Goal: Task Accomplishment & Management: Complete application form

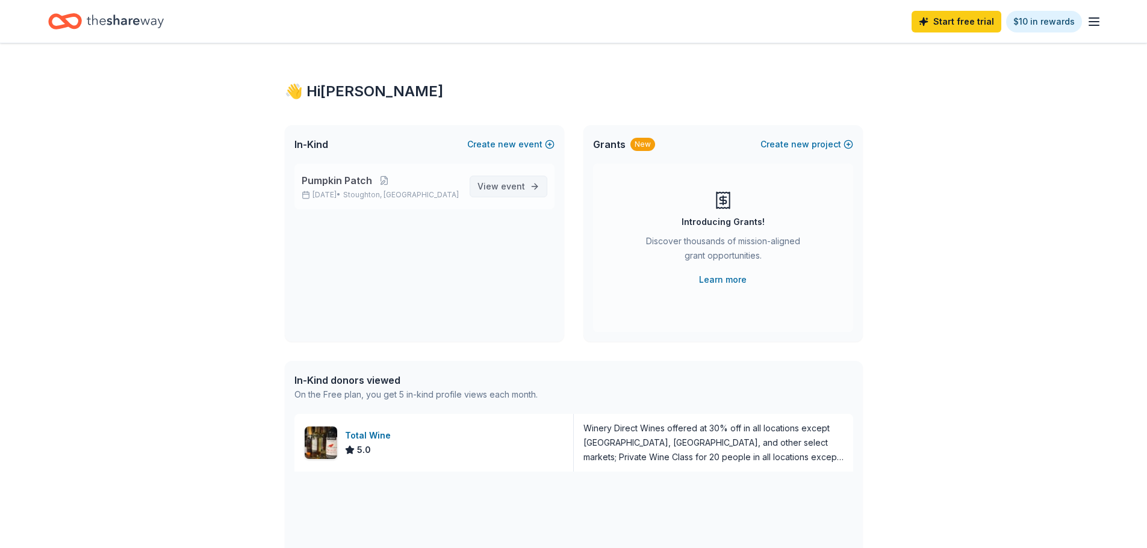
click at [495, 185] on span "View event" at bounding box center [501, 186] width 48 height 14
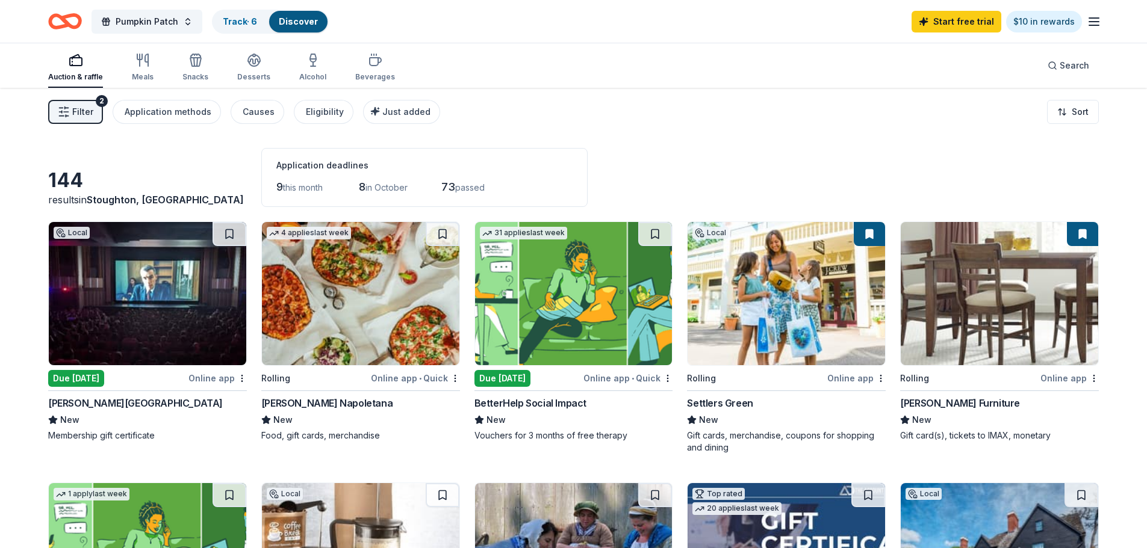
click at [297, 380] on div "Rolling" at bounding box center [314, 378] width 107 height 15
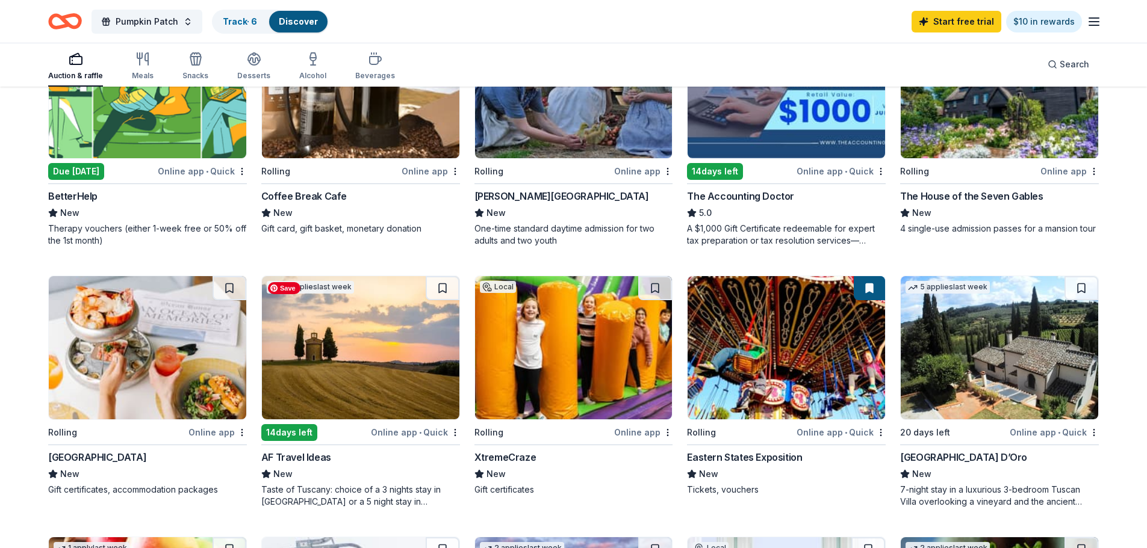
scroll to position [542, 0]
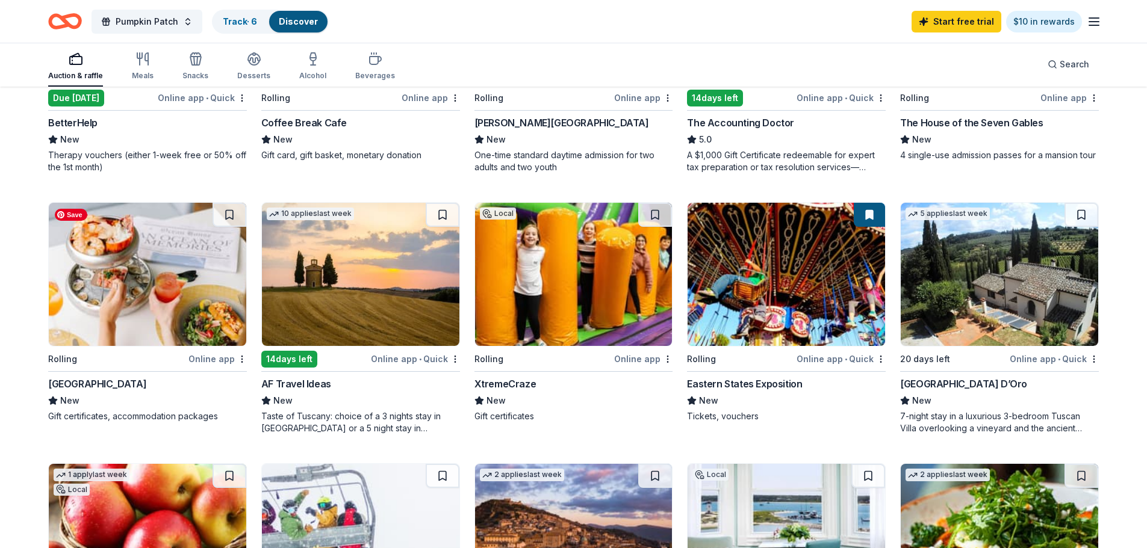
click at [112, 276] on img at bounding box center [147, 274] width 197 height 143
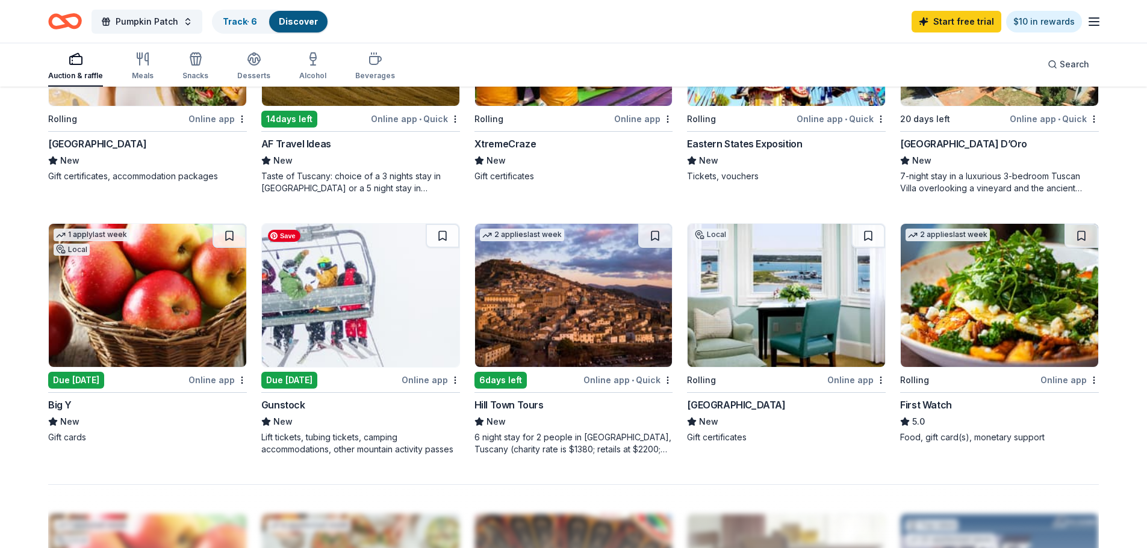
scroll to position [782, 0]
click at [306, 303] on img at bounding box center [360, 294] width 197 height 143
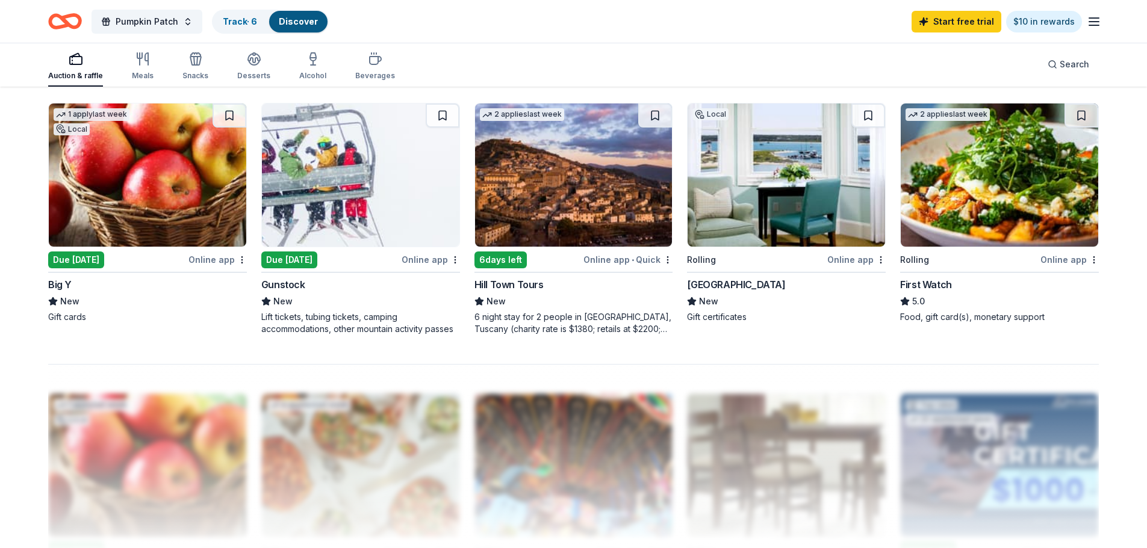
scroll to position [903, 0]
click at [736, 282] on div "[GEOGRAPHIC_DATA]" at bounding box center [736, 284] width 98 height 14
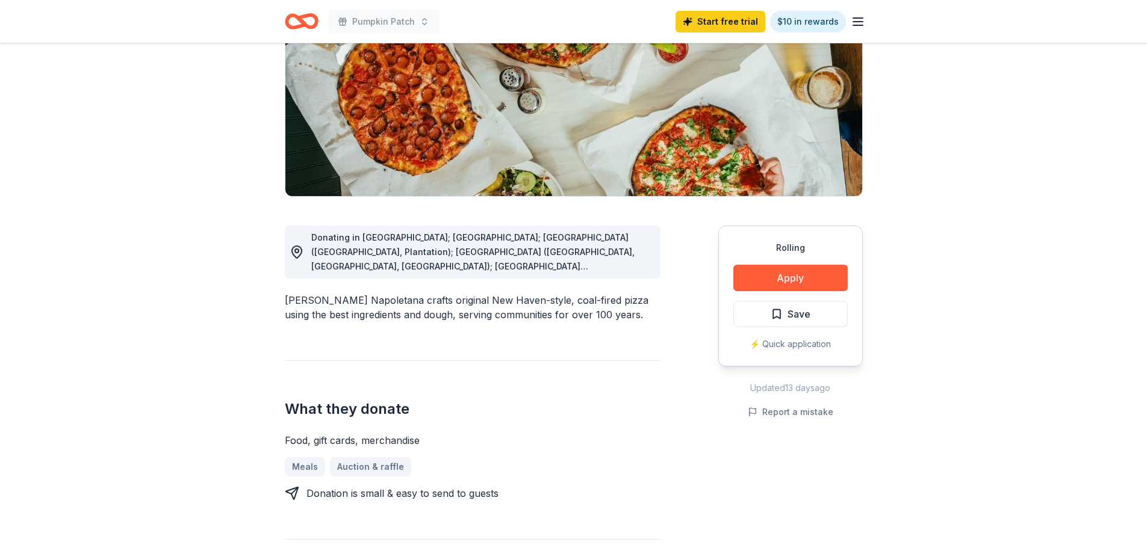
scroll to position [181, 0]
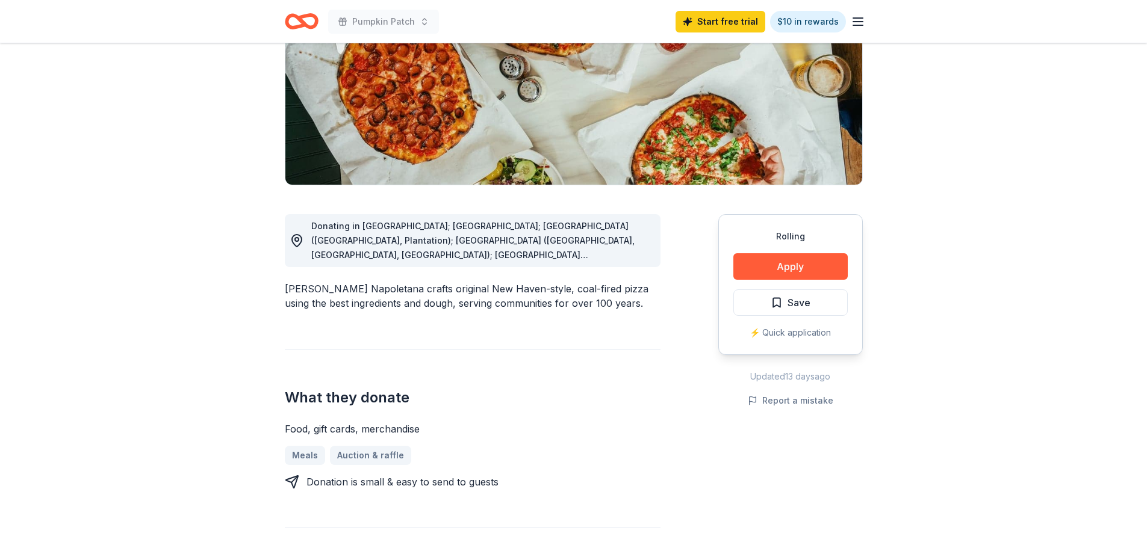
click at [382, 282] on div "Frank Pepe Pizzeria Napoletana crafts original New Haven-style, coal-fired pizz…" at bounding box center [473, 296] width 376 height 29
click at [754, 270] on button "Apply" at bounding box center [790, 266] width 114 height 26
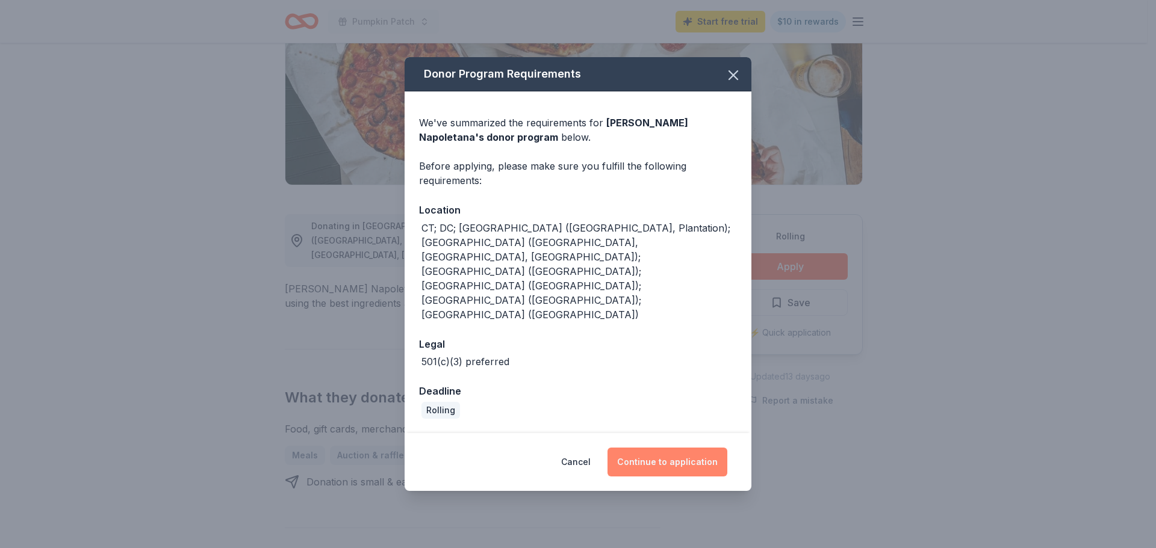
click at [675, 448] on button "Continue to application" at bounding box center [667, 462] width 120 height 29
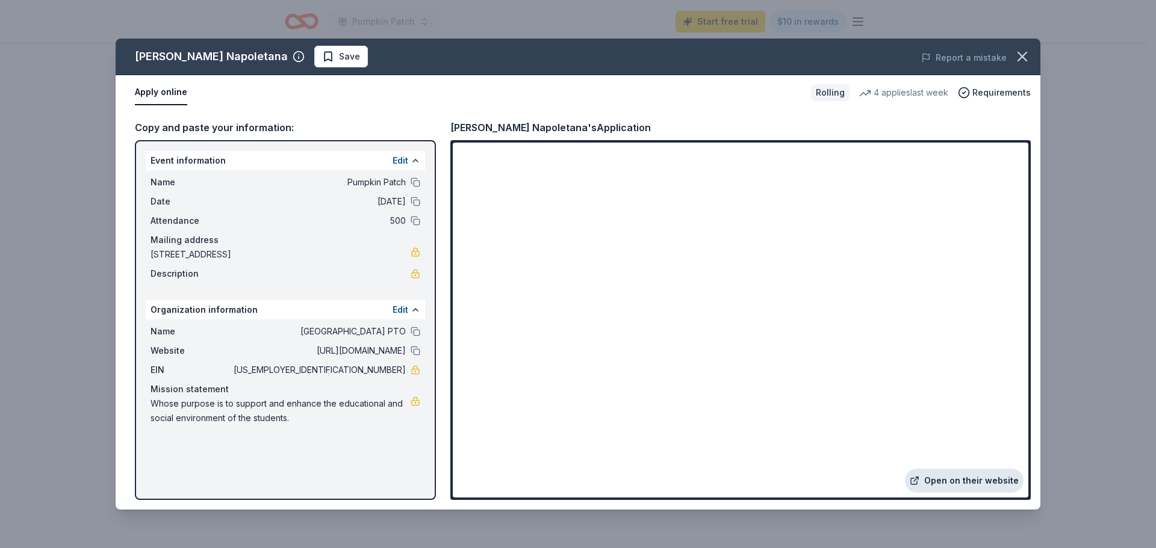
click at [940, 486] on link "Open on their website" at bounding box center [964, 481] width 119 height 24
click at [1023, 55] on icon "button" at bounding box center [1022, 56] width 17 height 17
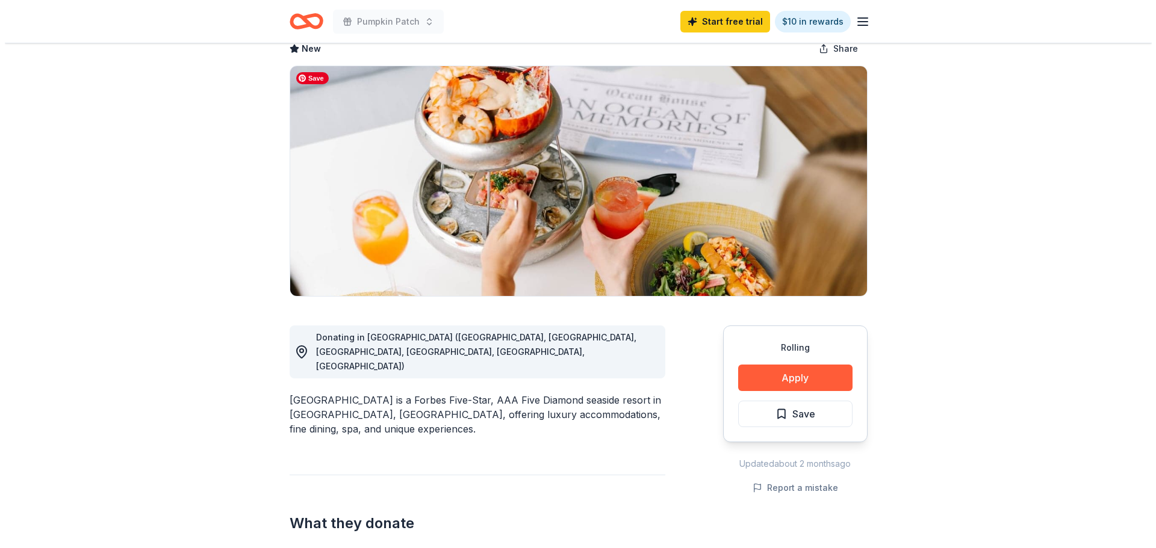
scroll to position [120, 0]
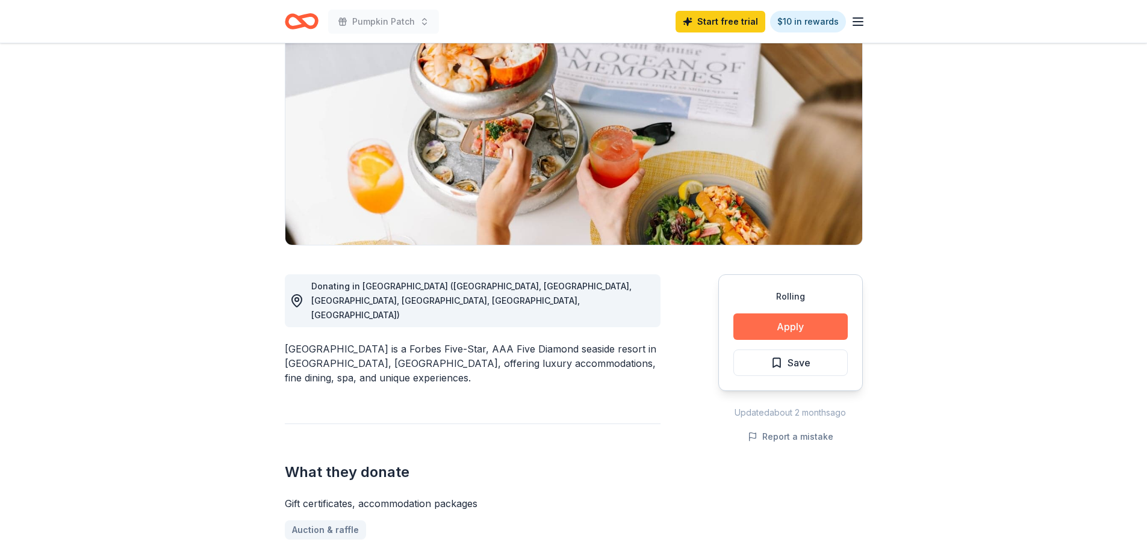
click at [784, 336] on button "Apply" at bounding box center [790, 327] width 114 height 26
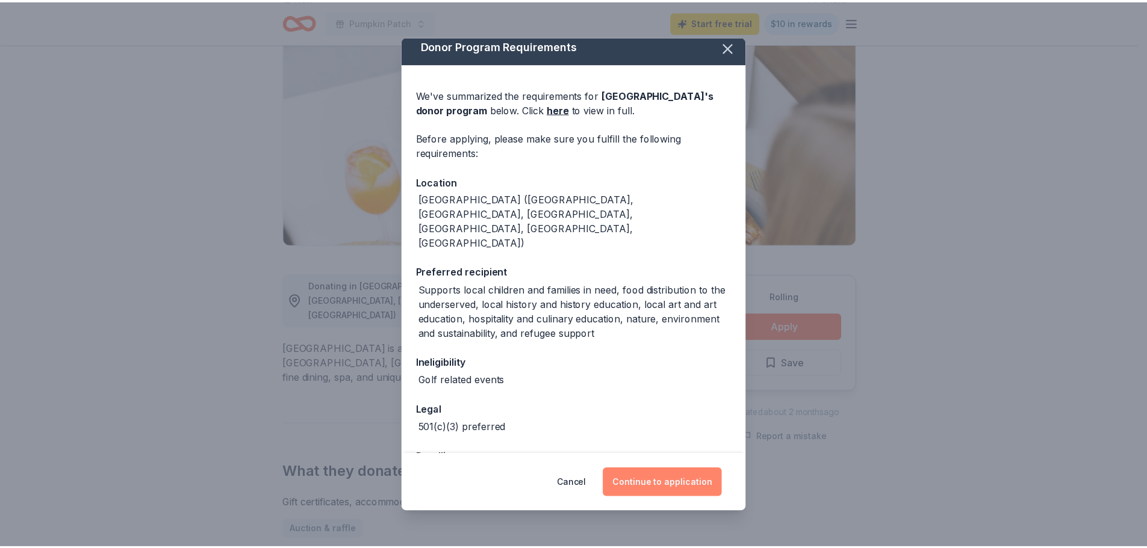
scroll to position [8, 0]
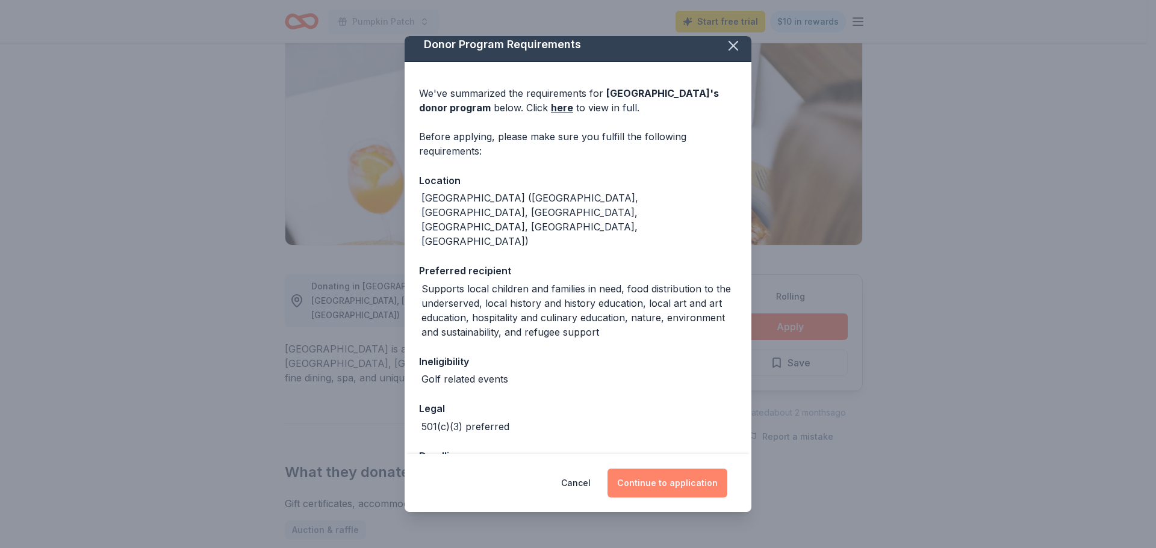
click at [653, 485] on button "Continue to application" at bounding box center [667, 483] width 120 height 29
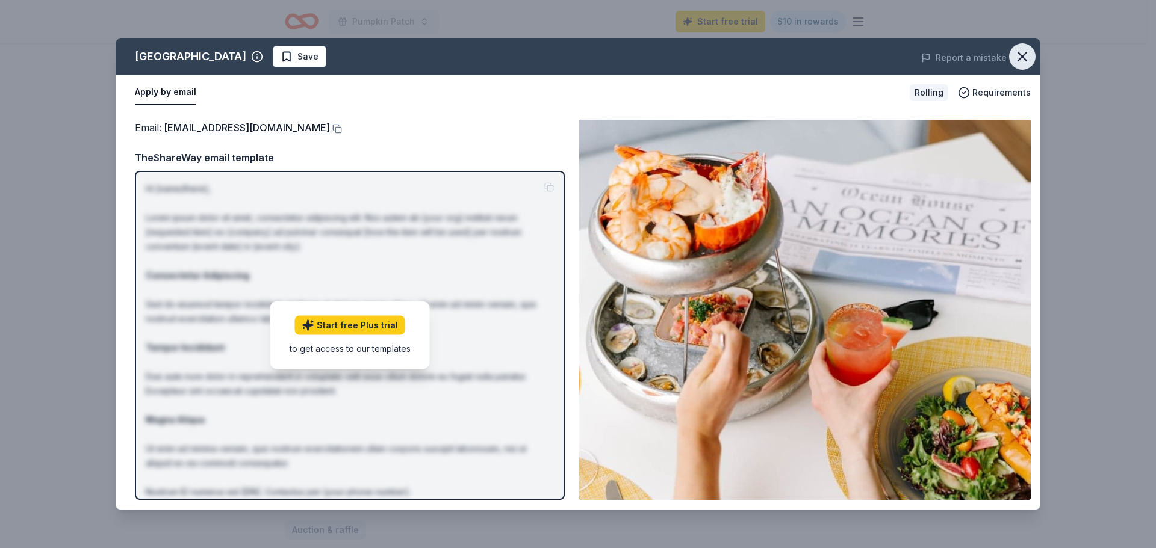
click at [1021, 61] on icon "button" at bounding box center [1022, 56] width 17 height 17
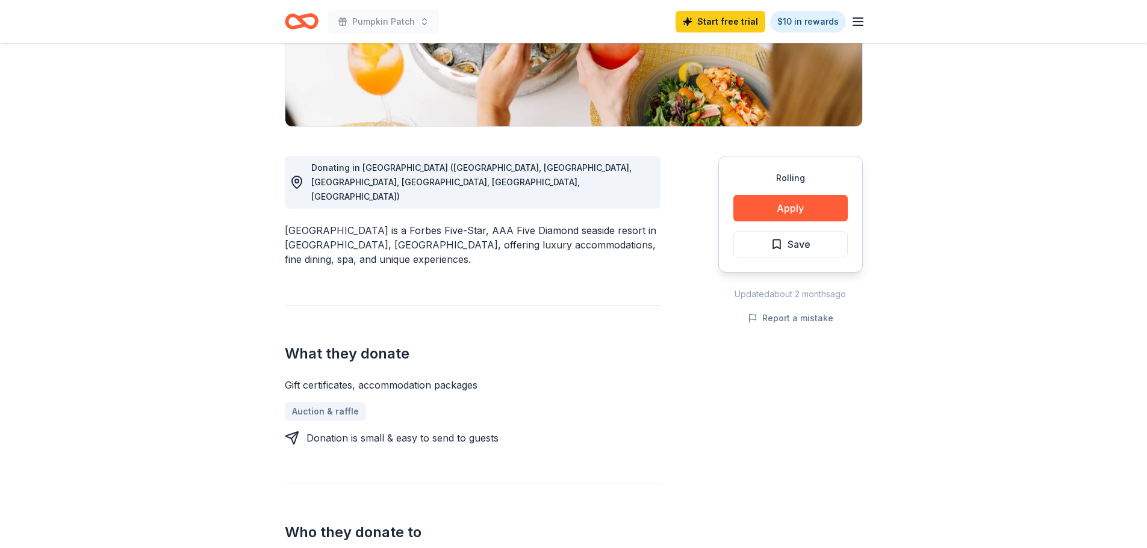
scroll to position [361, 0]
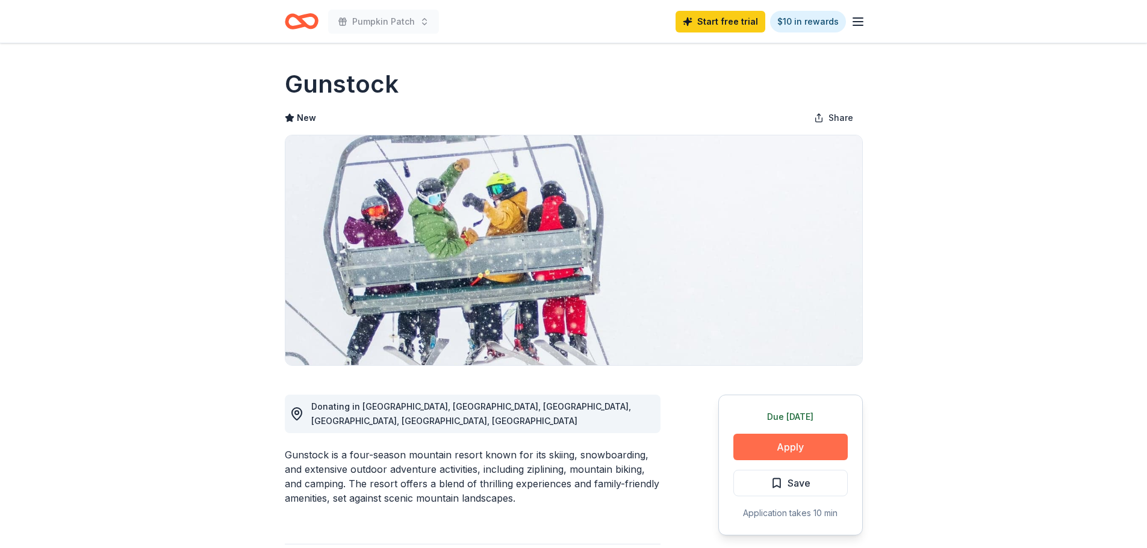
click at [784, 446] on button "Apply" at bounding box center [790, 447] width 114 height 26
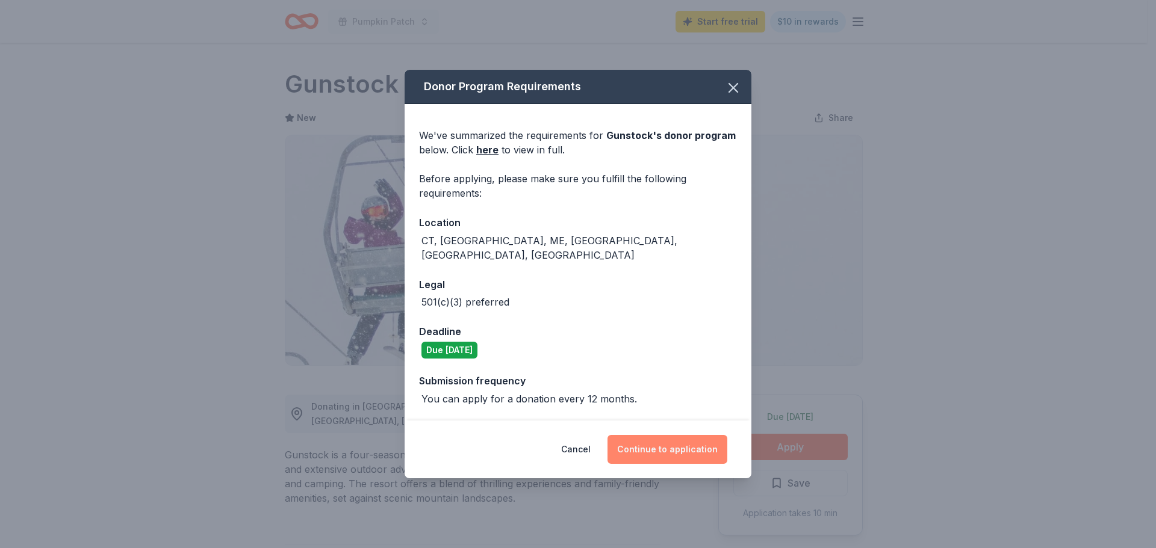
click at [684, 448] on button "Continue to application" at bounding box center [667, 449] width 120 height 29
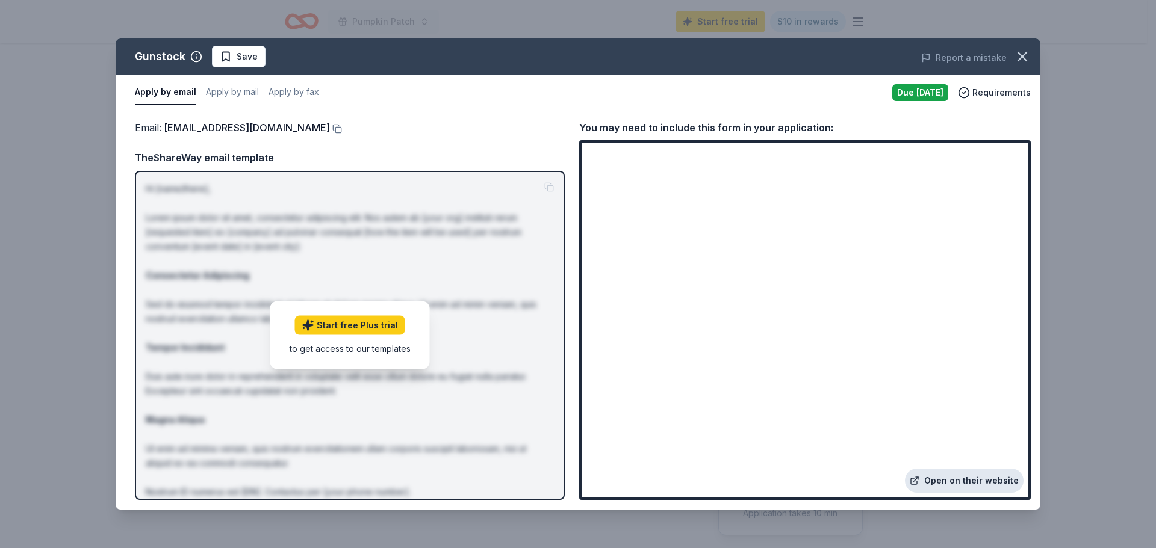
click at [964, 480] on link "Open on their website" at bounding box center [964, 481] width 119 height 24
click at [1030, 50] on button "button" at bounding box center [1022, 56] width 26 height 26
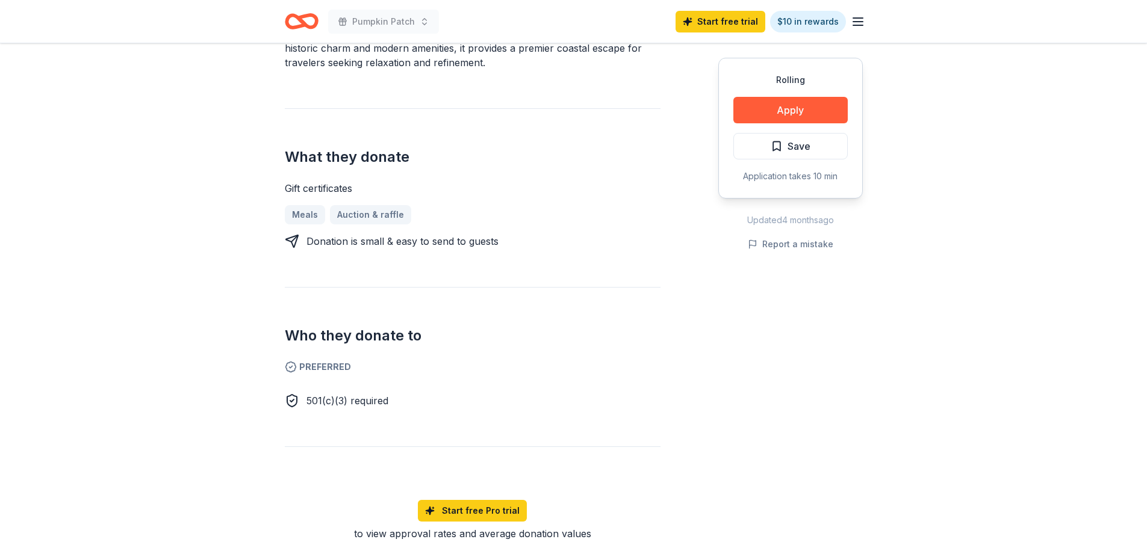
scroll to position [60, 0]
